Goal: Navigation & Orientation: Find specific page/section

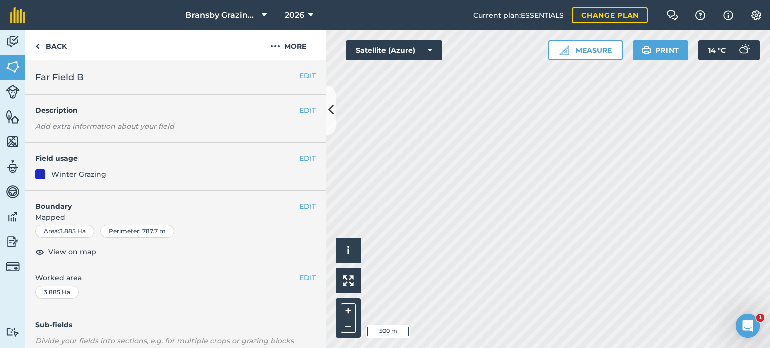
click at [305, 173] on div "Activity Fields Livestock Features Maps Team Vehicles Data Reporting Billing Tu…" at bounding box center [385, 189] width 770 height 318
click at [300, 142] on div "Activity Fields Livestock Features Maps Team Vehicles Data Reporting Billing Tu…" at bounding box center [385, 189] width 770 height 318
